Goal: Task Accomplishment & Management: Manage account settings

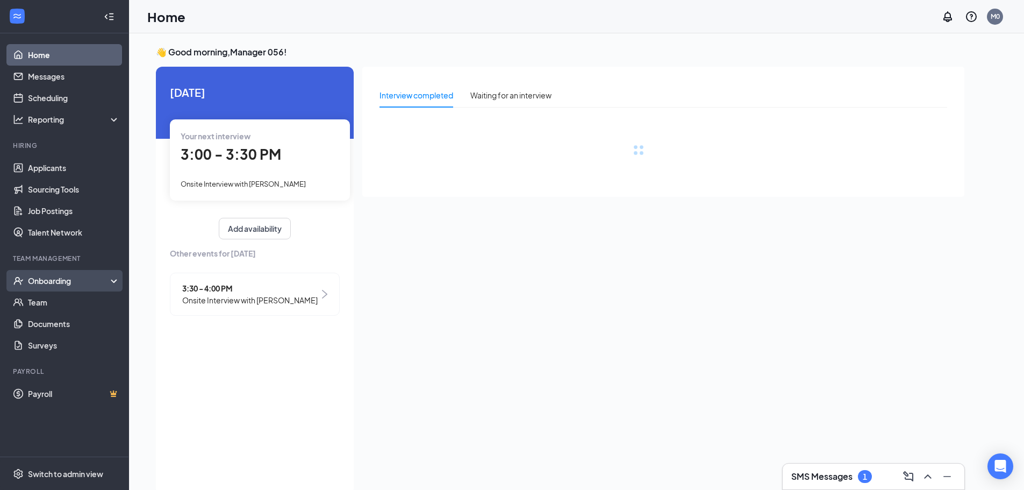
click at [85, 278] on div "Onboarding" at bounding box center [69, 280] width 83 height 11
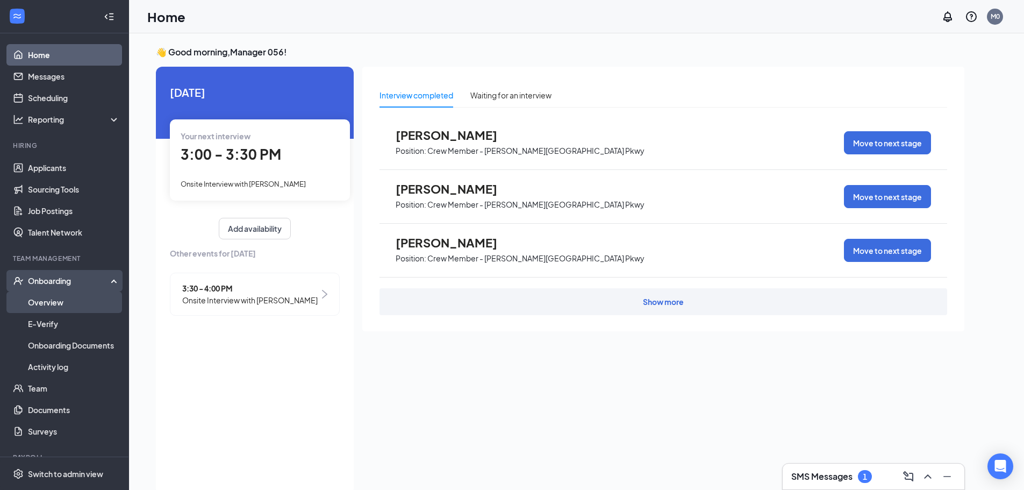
click at [76, 298] on link "Overview" at bounding box center [74, 302] width 92 height 22
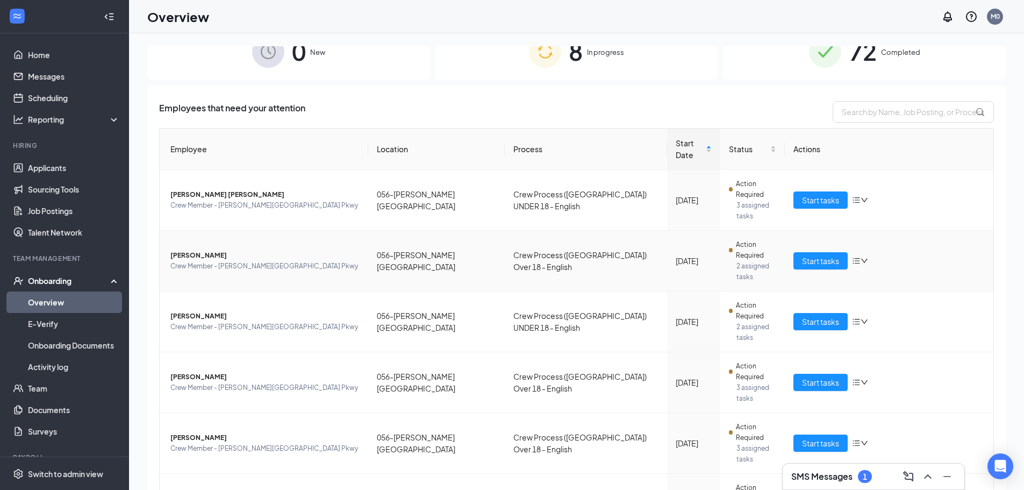
scroll to position [42, 0]
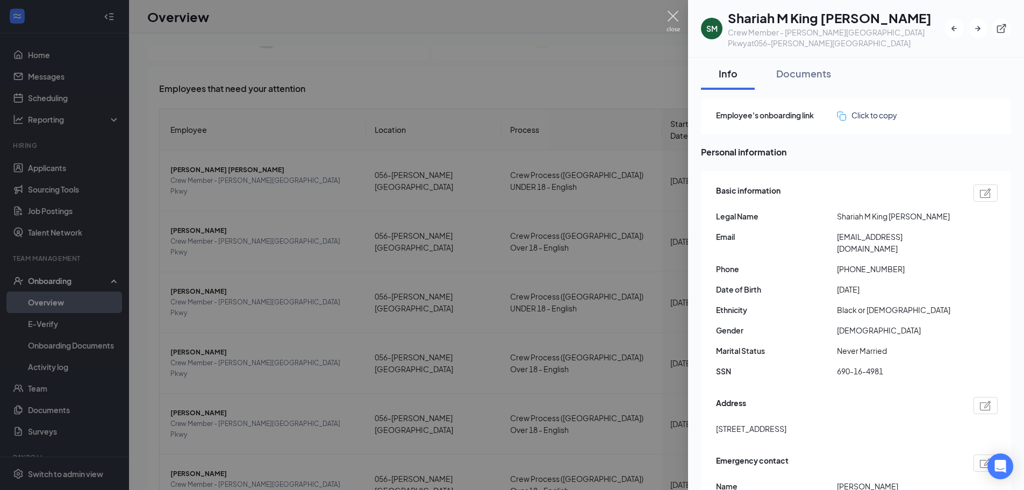
click at [669, 25] on img at bounding box center [673, 21] width 13 height 21
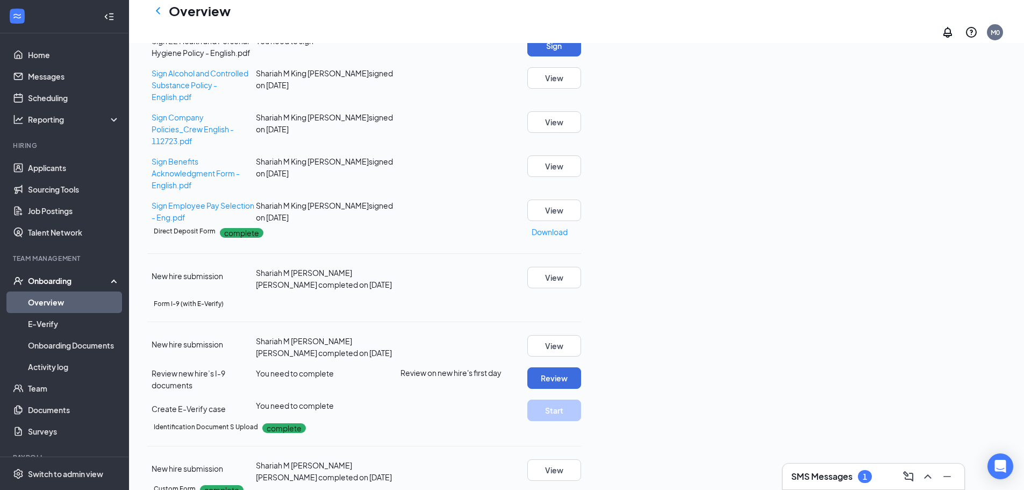
scroll to position [430, 0]
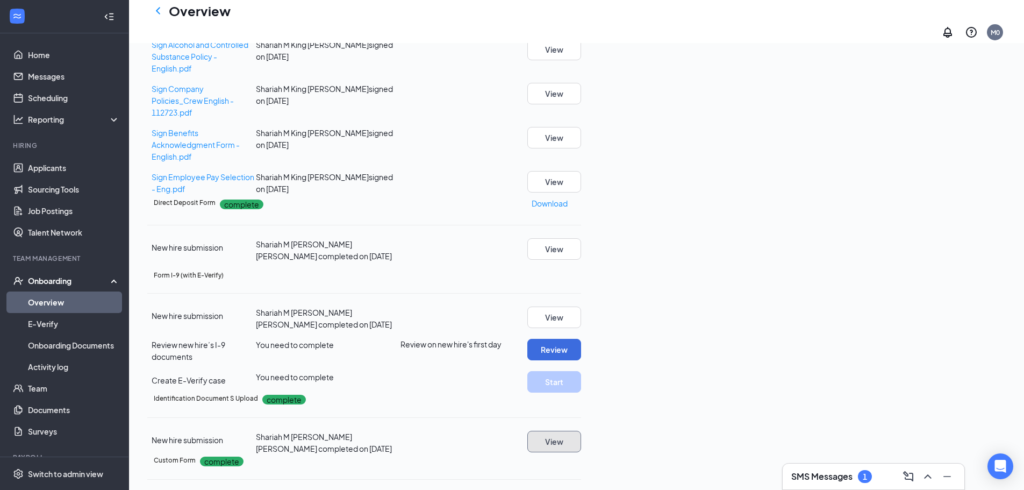
click at [581, 431] on button "View" at bounding box center [555, 442] width 54 height 22
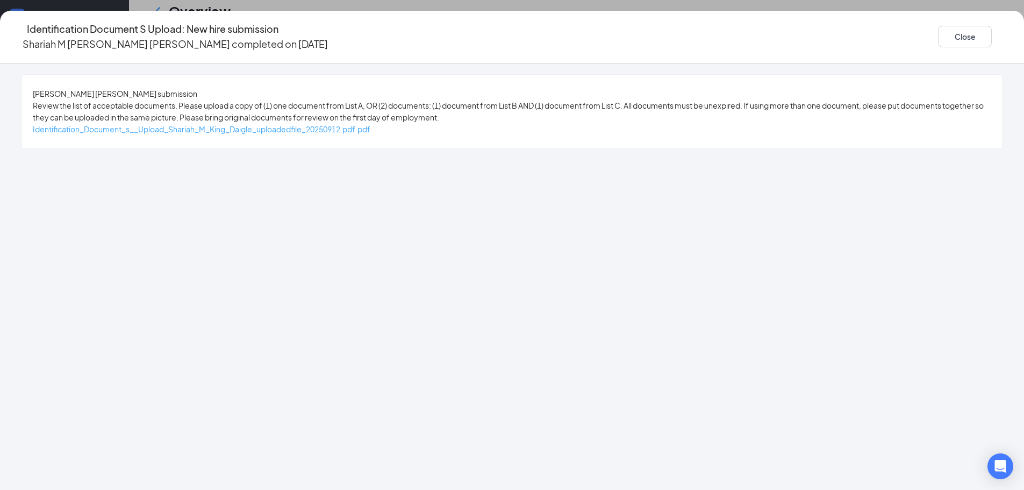
click at [370, 134] on span "Identification_Document_s__Upload_Shariah_M_King_Daigle_uploadedfile_20250912.p…" at bounding box center [202, 129] width 338 height 10
click at [938, 34] on button "Close" at bounding box center [965, 37] width 54 height 22
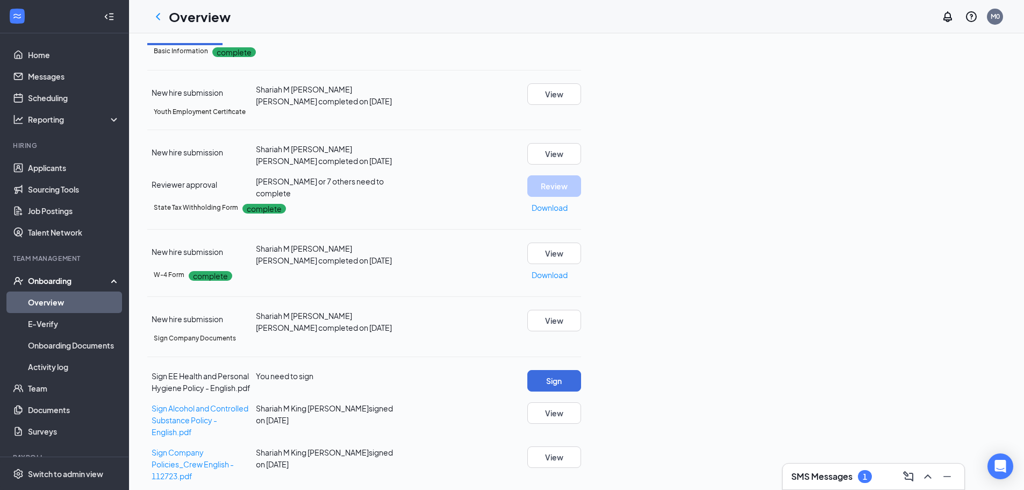
scroll to position [0, 0]
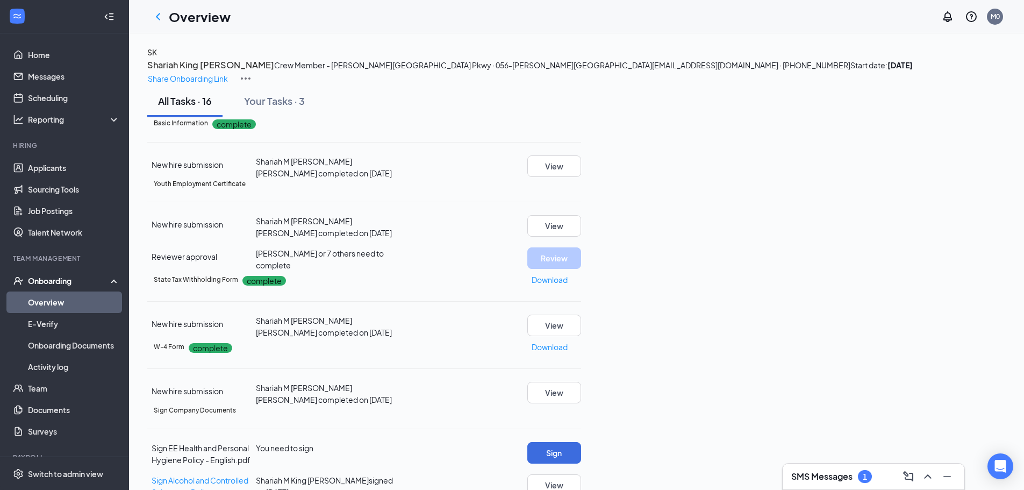
click at [274, 70] on h3 "Shariah King [PERSON_NAME]" at bounding box center [210, 65] width 127 height 14
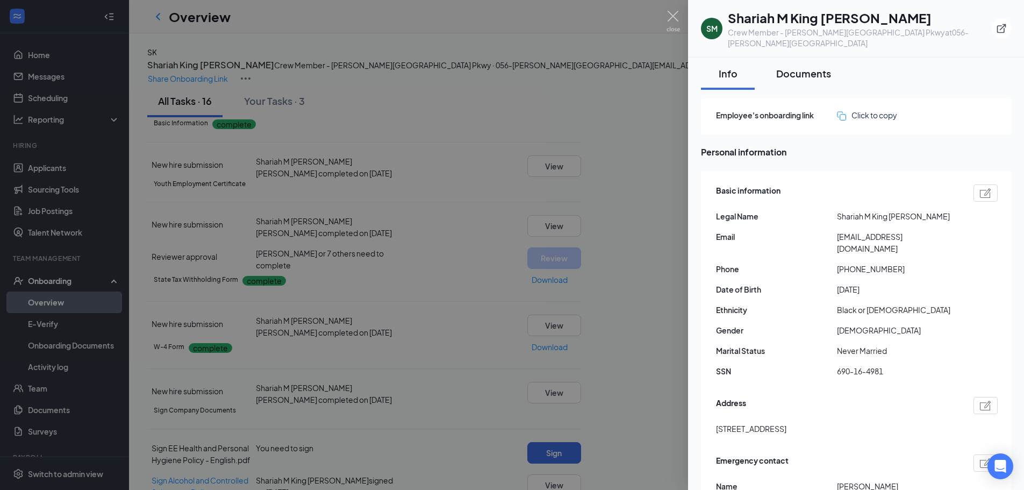
click at [810, 67] on div "Documents" at bounding box center [803, 73] width 55 height 13
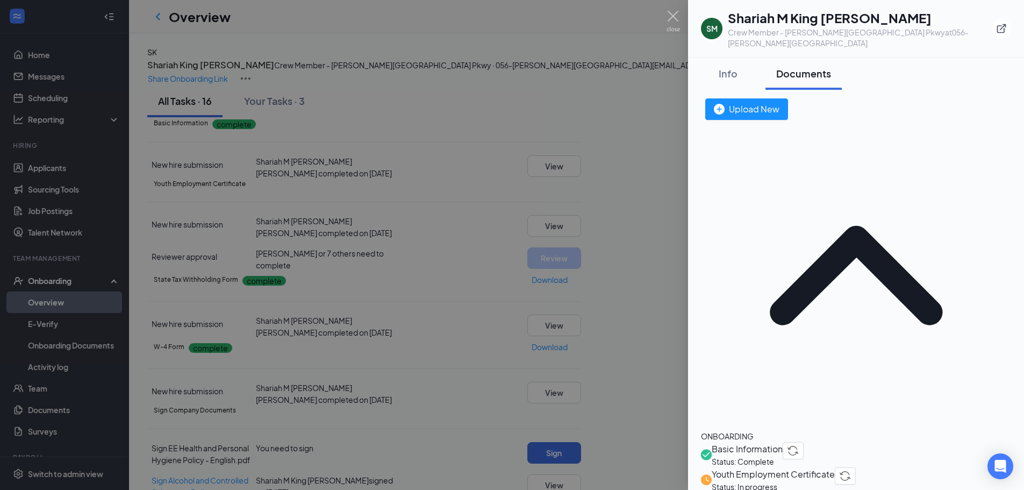
click at [783, 467] on span "Youth Employment Certificate" at bounding box center [773, 473] width 123 height 13
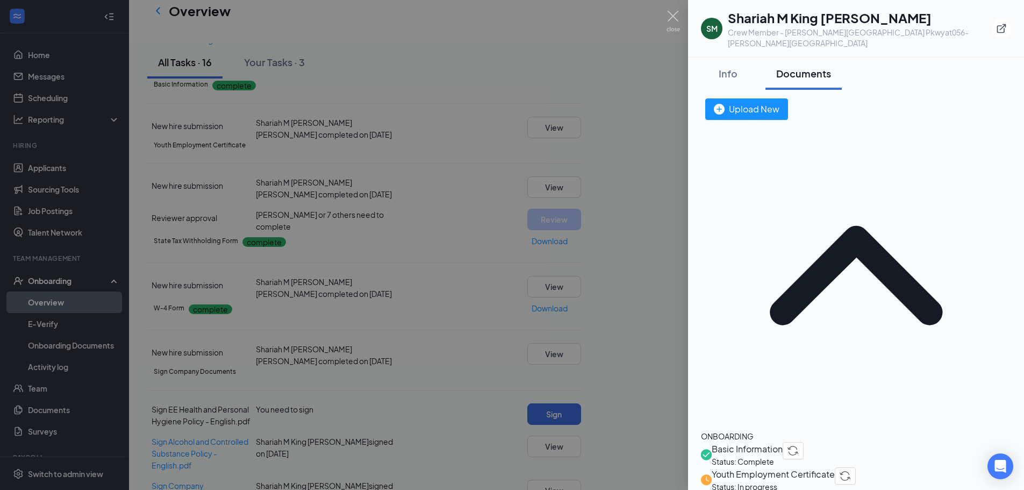
scroll to position [258, 0]
click at [670, 16] on img at bounding box center [673, 21] width 13 height 21
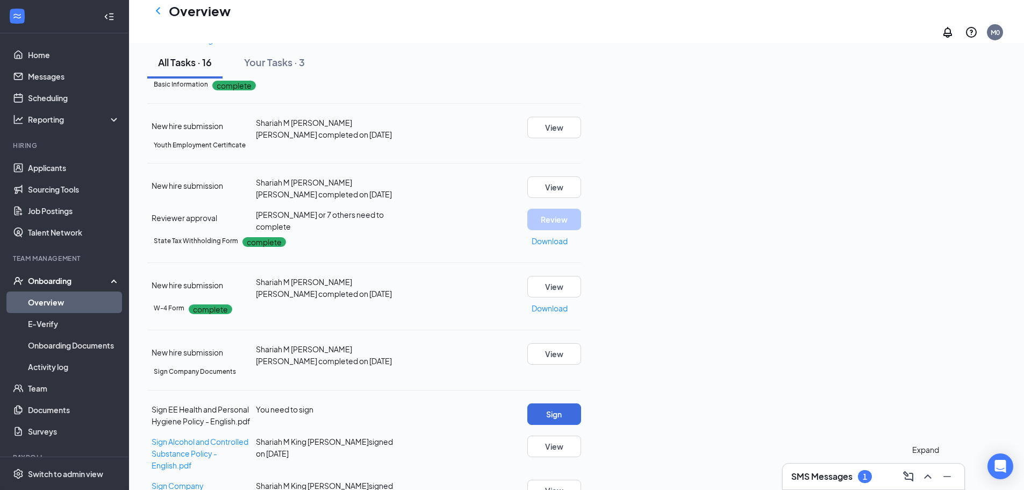
click at [925, 476] on icon "ChevronUp" at bounding box center [928, 476] width 13 height 13
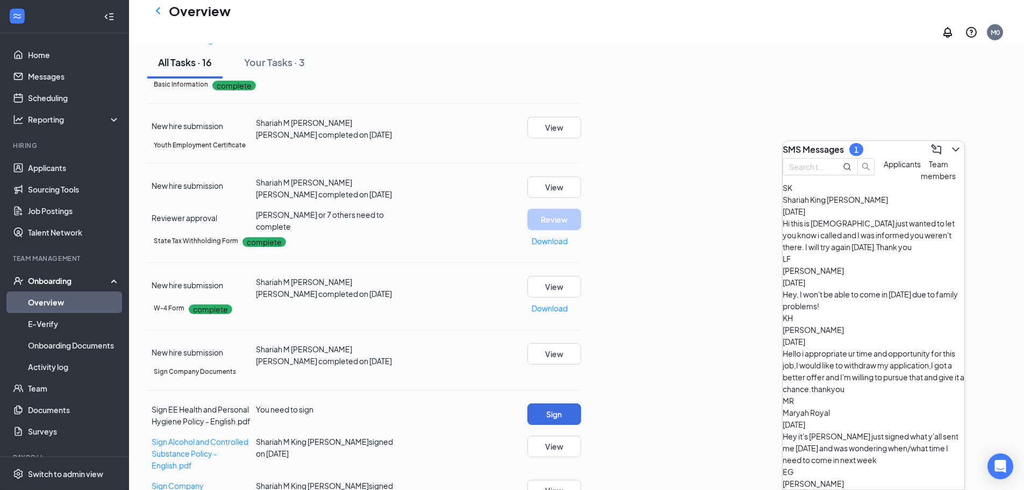
click at [882, 245] on div "Hi this is [DEMOGRAPHIC_DATA] just wanted to let you know i called and I was in…" at bounding box center [874, 234] width 182 height 35
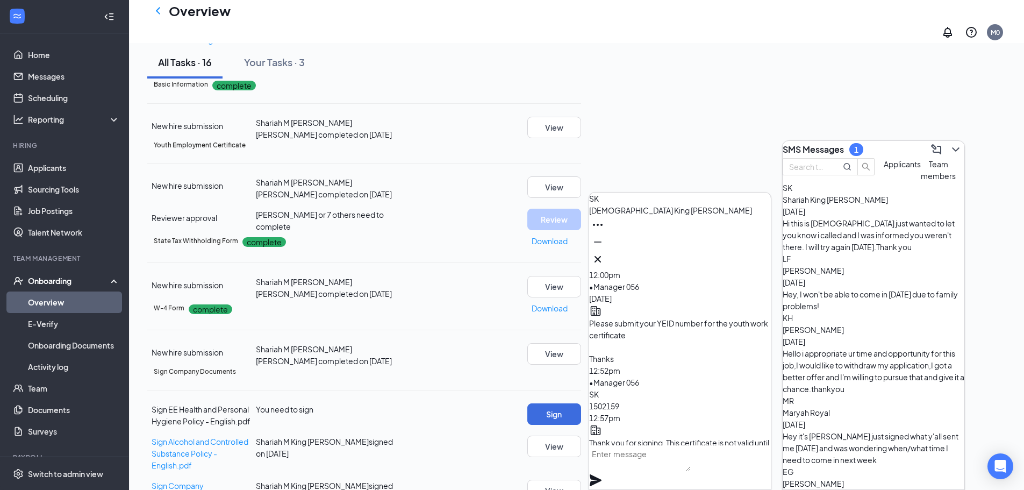
scroll to position [-484, 0]
